Goal: Information Seeking & Learning: Learn about a topic

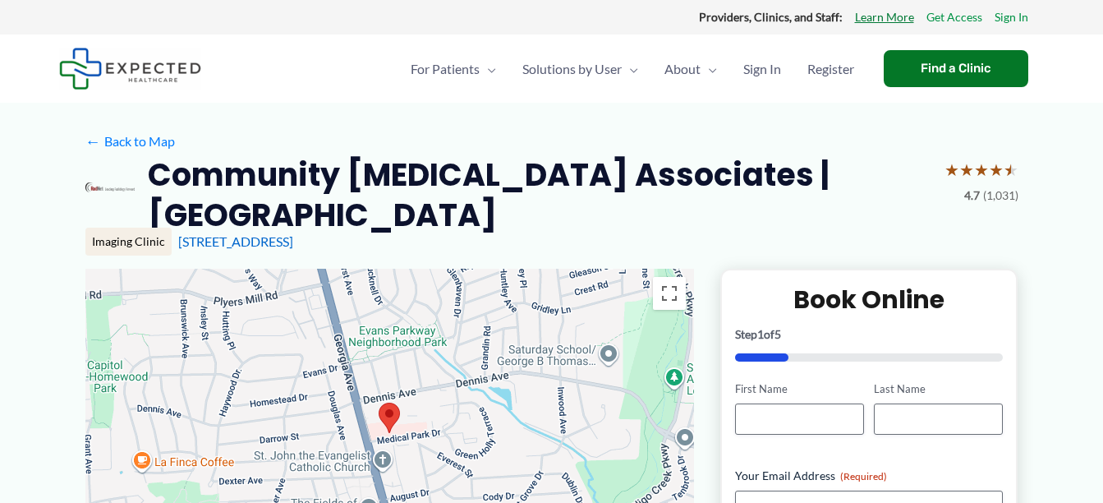
click at [871, 17] on link "Learn More" at bounding box center [884, 17] width 59 height 21
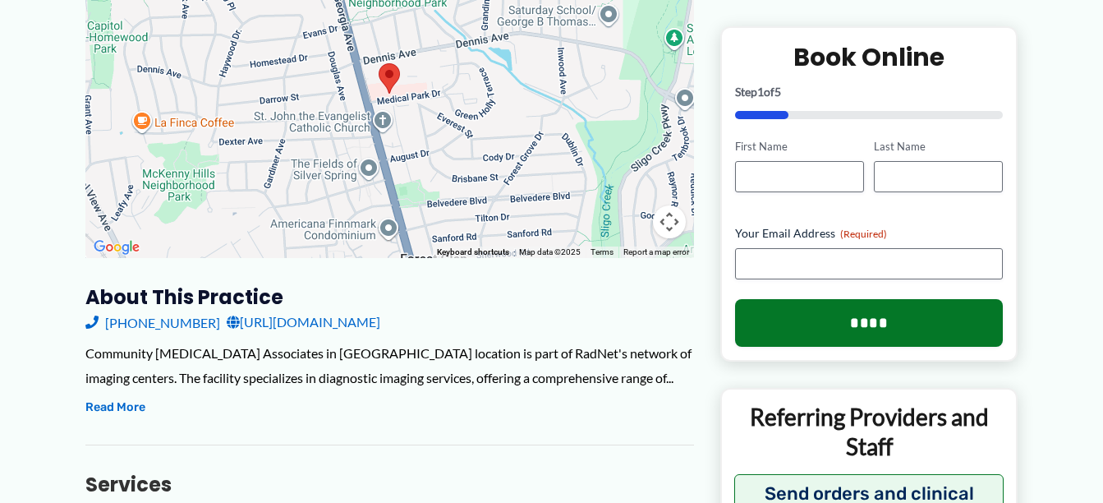
scroll to position [380, 0]
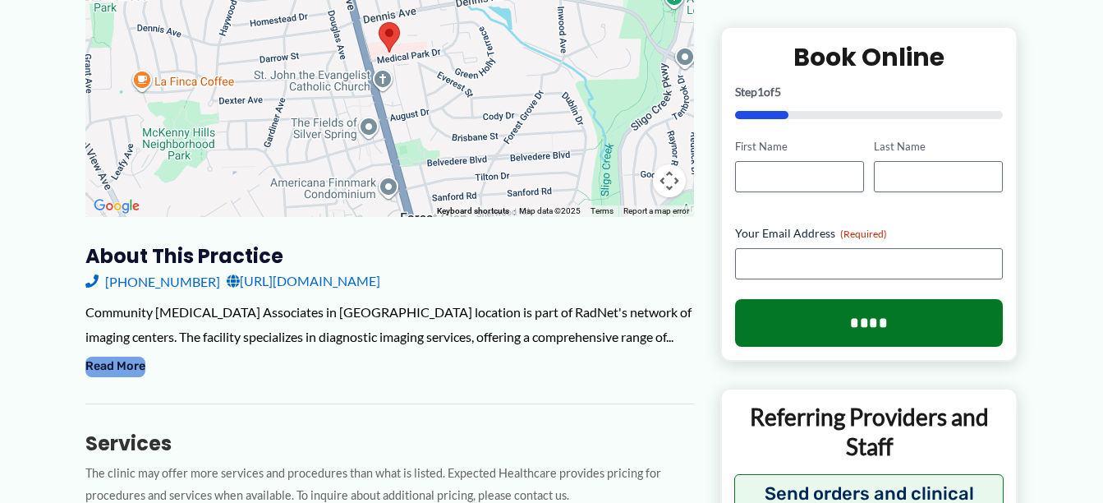
click at [126, 376] on button "Read More" at bounding box center [115, 366] width 60 height 20
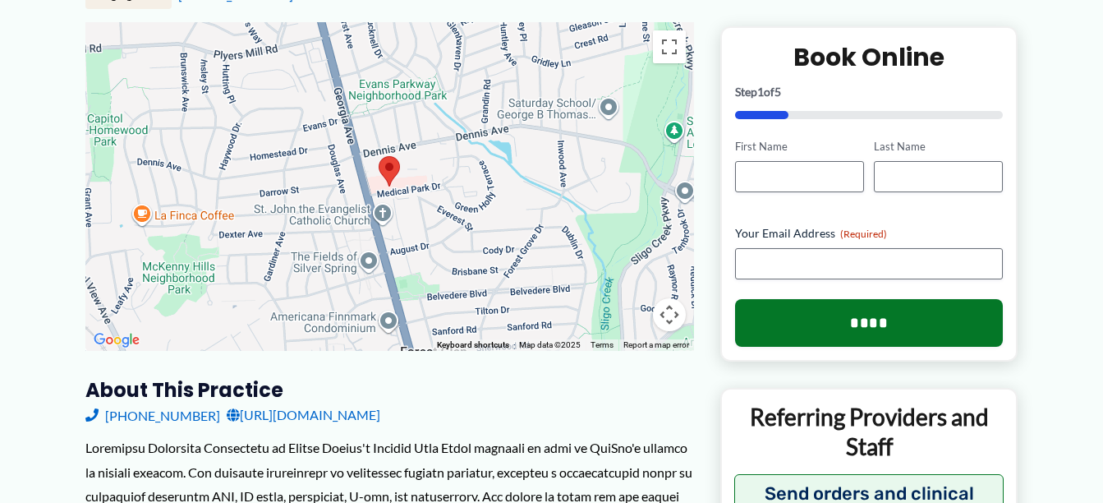
scroll to position [0, 0]
